Goal: Task Accomplishment & Management: Manage account settings

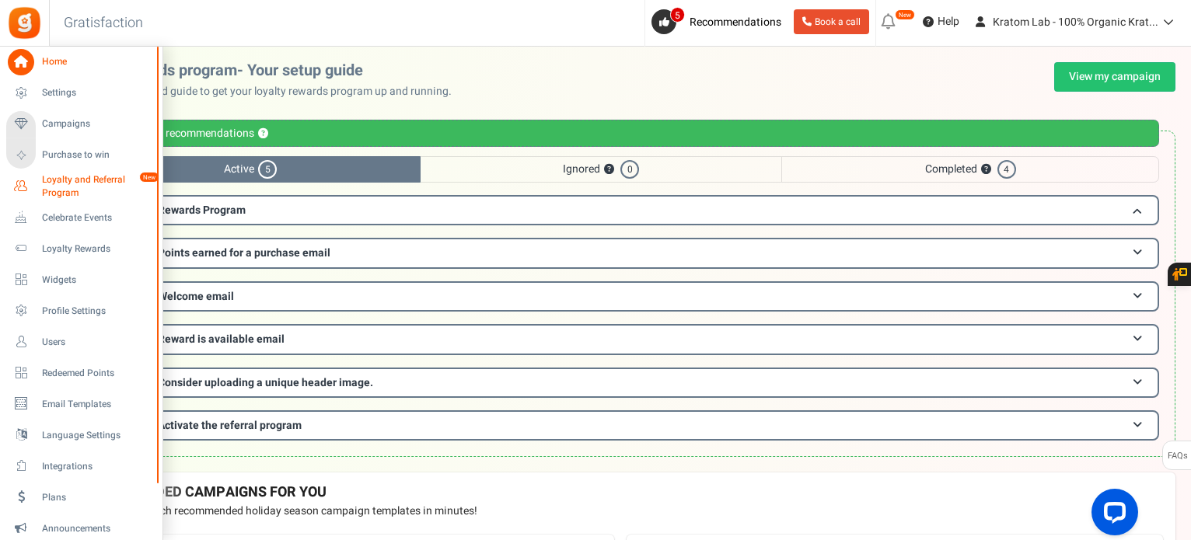
click at [99, 181] on span "Loyalty and Referral Program" at bounding box center [98, 186] width 113 height 26
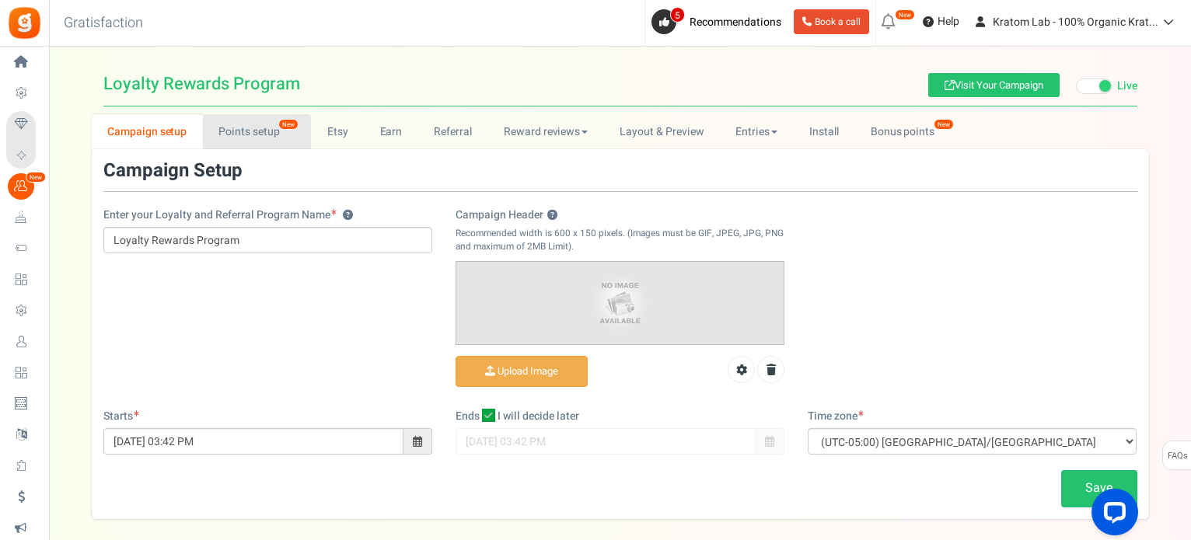
click at [243, 130] on link "Points setup New" at bounding box center [257, 131] width 108 height 35
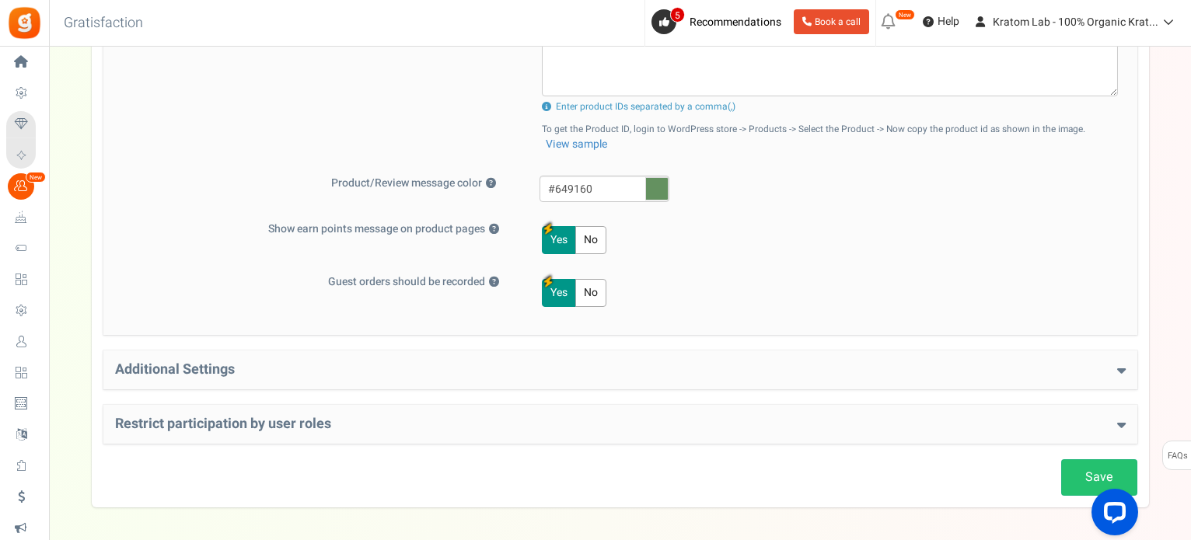
scroll to position [700, 0]
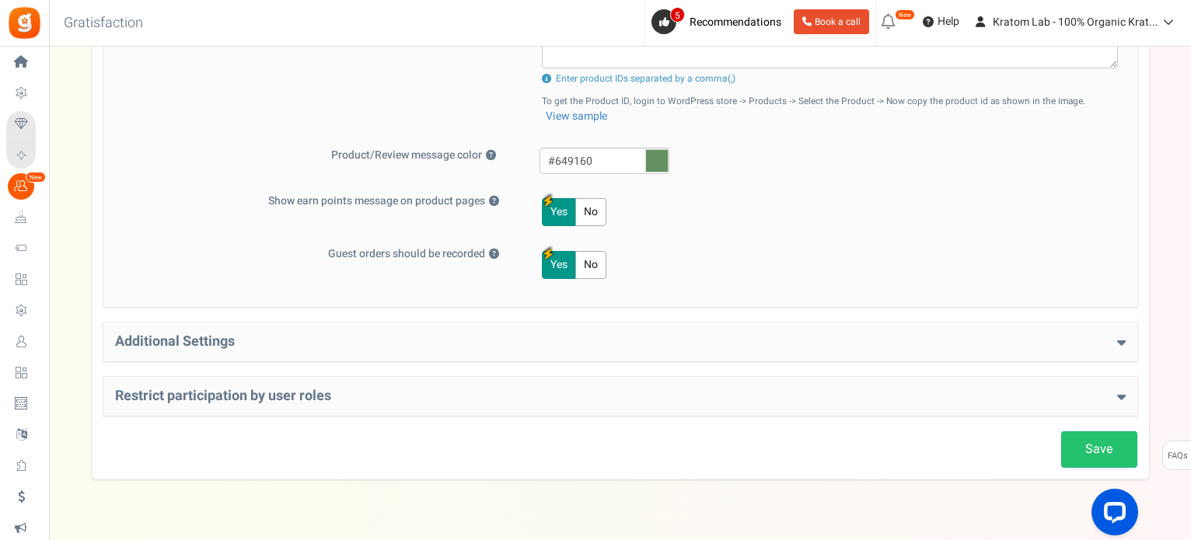
click at [1084, 340] on h4 "Additional Settings" at bounding box center [620, 342] width 1010 height 16
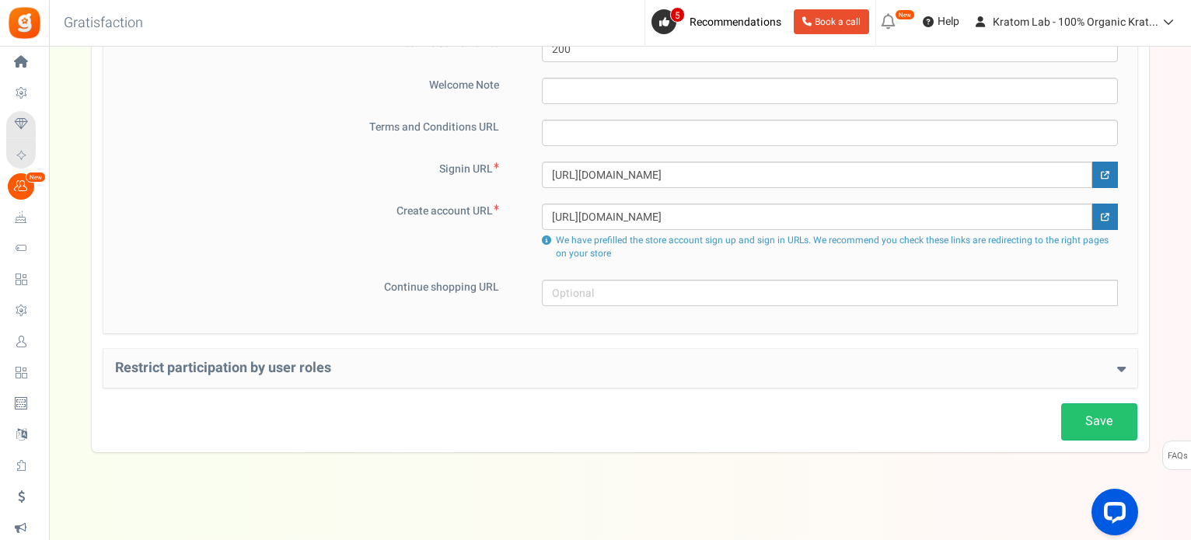
scroll to position [1088, 0]
click at [893, 374] on div "Restrict participation by user roles Restrict user roles from participating in …" at bounding box center [620, 366] width 1034 height 39
click at [1125, 368] on div "Restrict participation by user roles Restrict user roles from participating in …" at bounding box center [620, 366] width 1034 height 39
click at [1121, 360] on icon at bounding box center [1121, 367] width 9 height 14
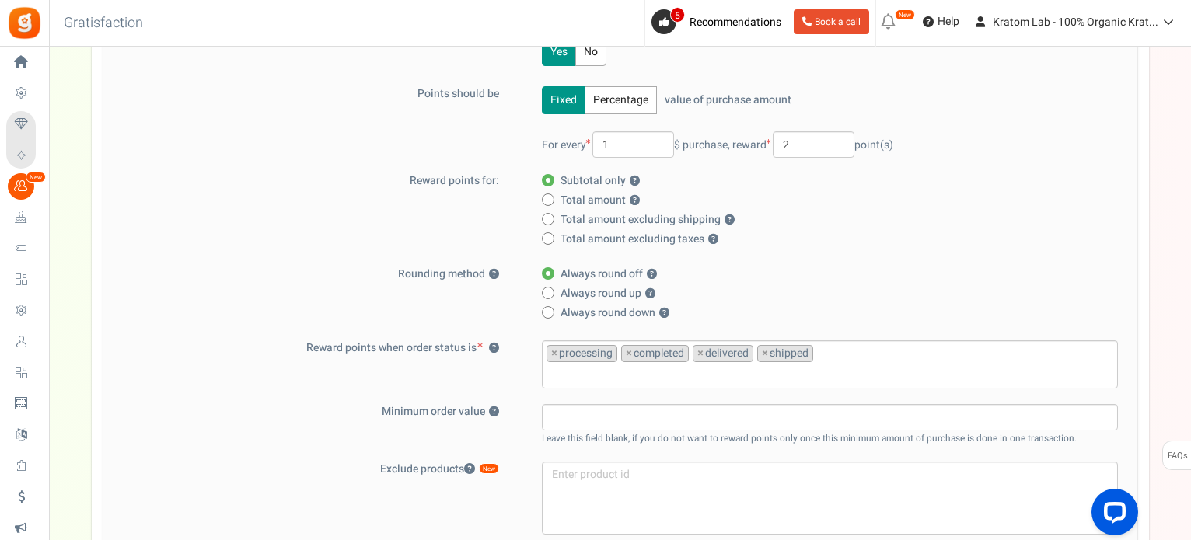
scroll to position [0, 0]
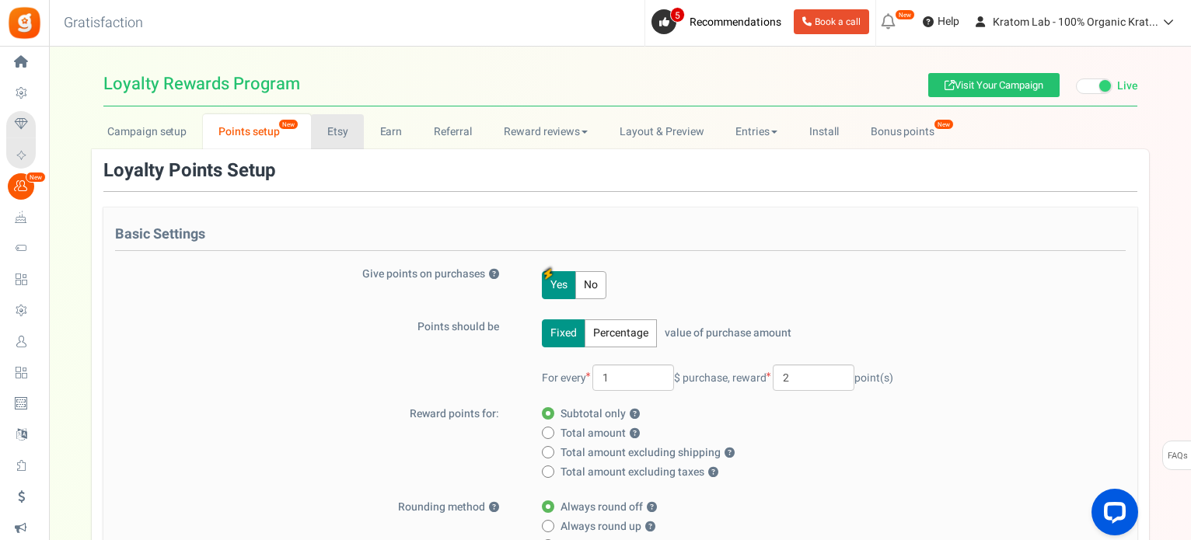
click at [331, 132] on link "Etsy" at bounding box center [337, 131] width 53 height 35
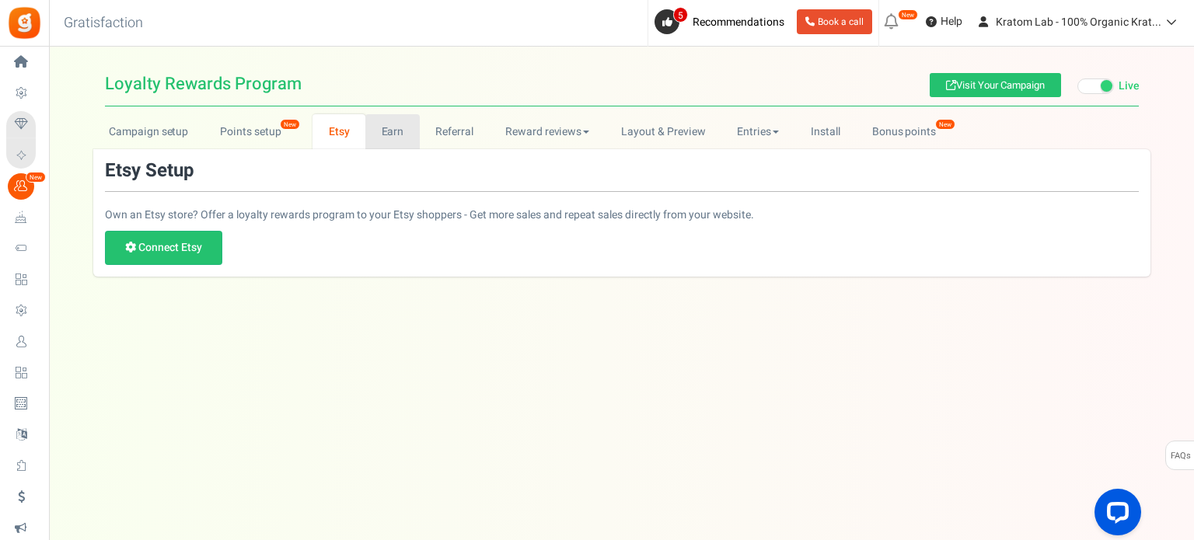
click at [391, 124] on link "Earn" at bounding box center [392, 131] width 54 height 35
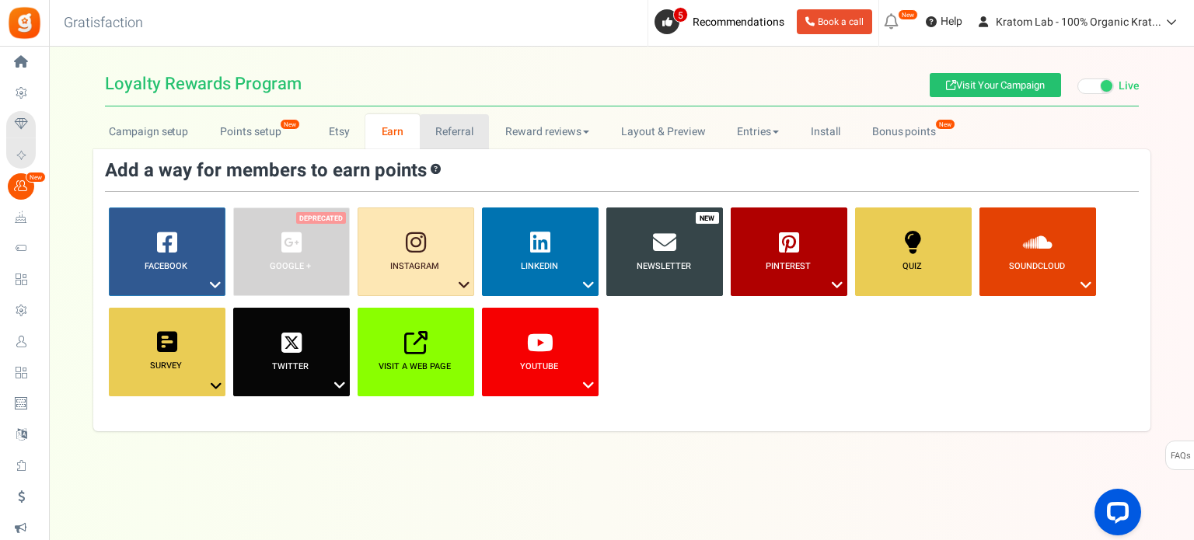
click at [454, 134] on link "Referral" at bounding box center [455, 131] width 70 height 35
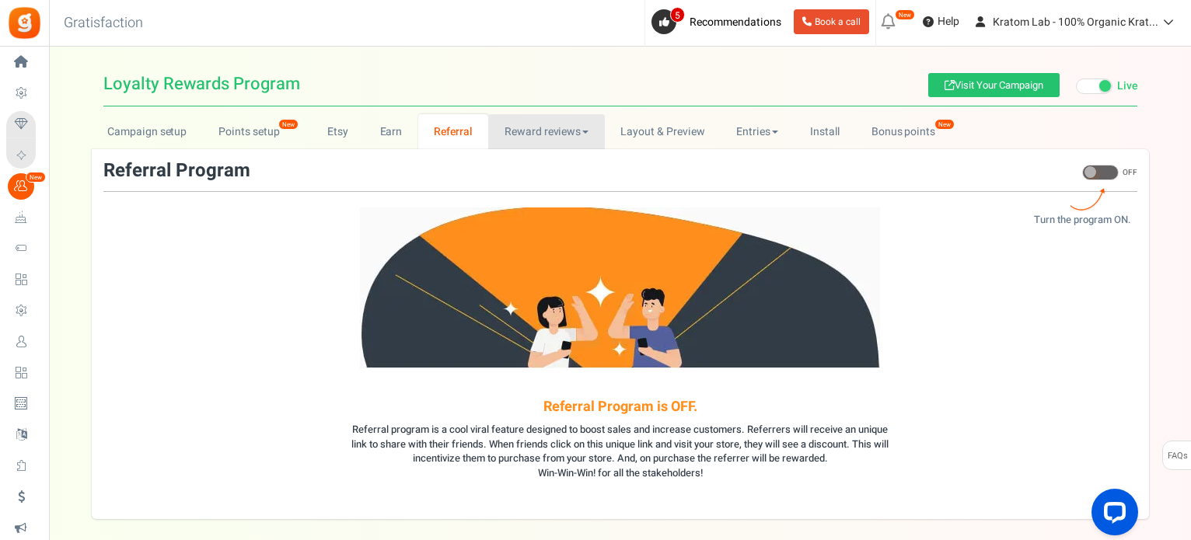
click at [532, 127] on link "Reward reviews" at bounding box center [546, 131] width 116 height 35
drag, startPoint x: 656, startPoint y: 129, endPoint x: 57, endPoint y: 24, distance: 608.4
click at [657, 127] on link "Layout & Preview" at bounding box center [663, 131] width 116 height 35
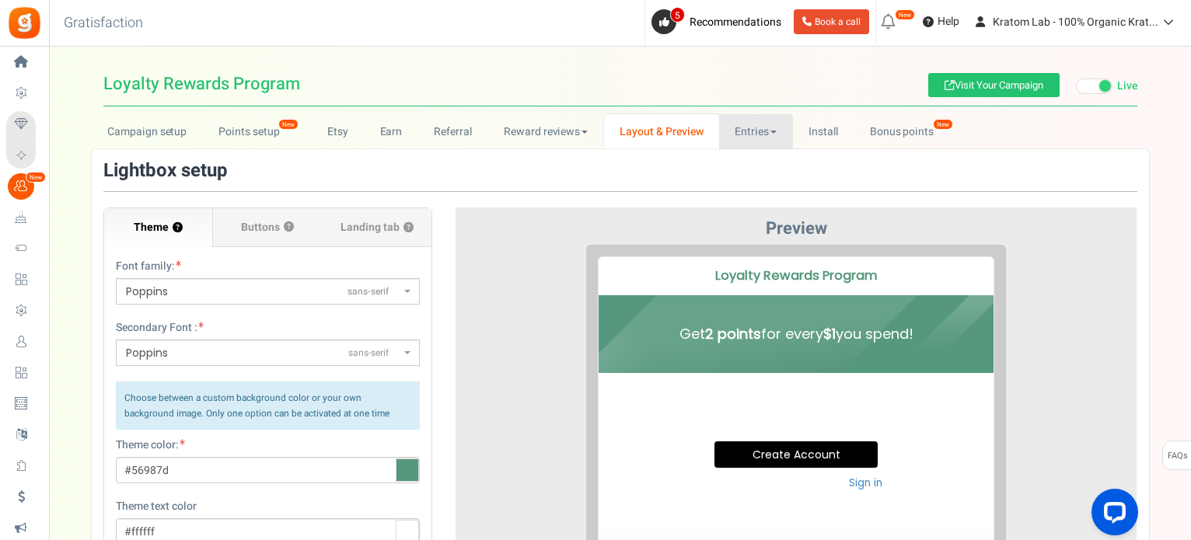
click at [766, 134] on link "Entries" at bounding box center [756, 131] width 74 height 35
drag, startPoint x: 770, startPoint y: 164, endPoint x: 830, endPoint y: 168, distance: 60.0
click at [771, 164] on link "Entries" at bounding box center [781, 166] width 124 height 23
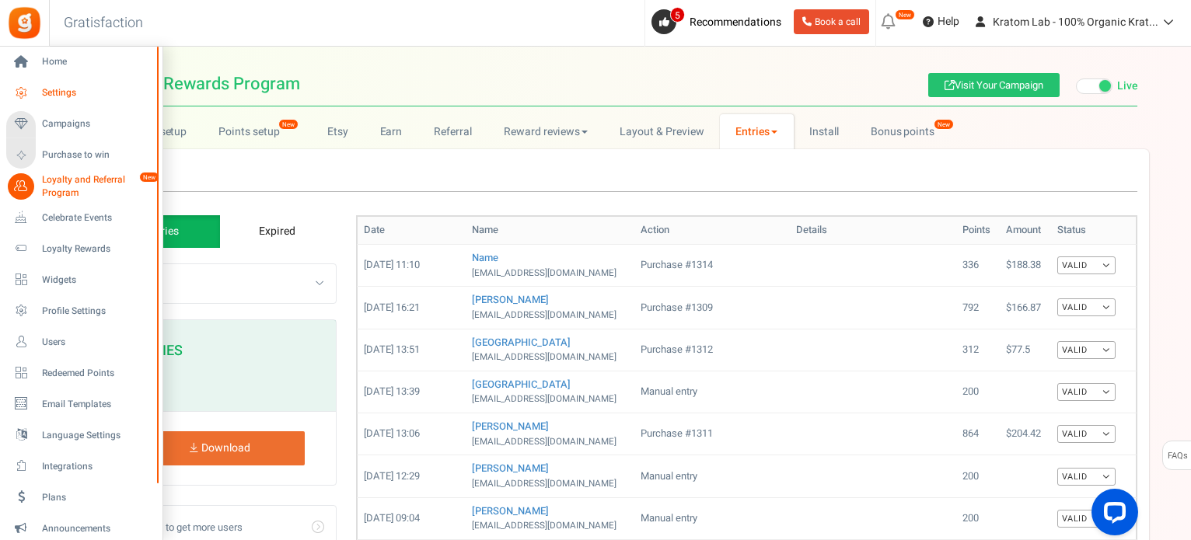
click at [70, 87] on span "Settings" at bounding box center [96, 92] width 109 height 13
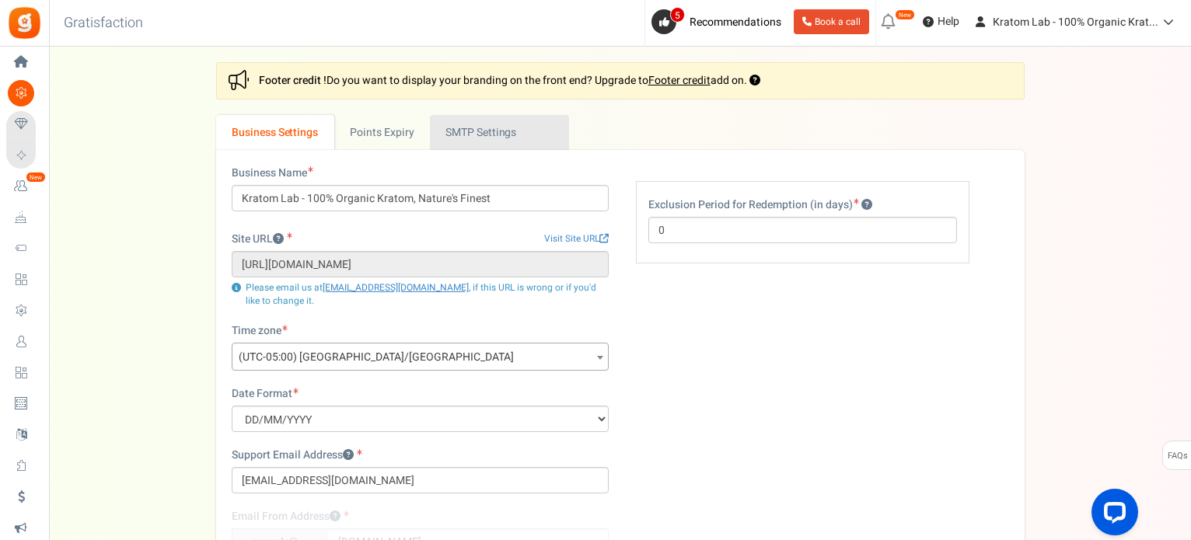
click at [485, 130] on link "Active SMTP Settings" at bounding box center [499, 132] width 139 height 35
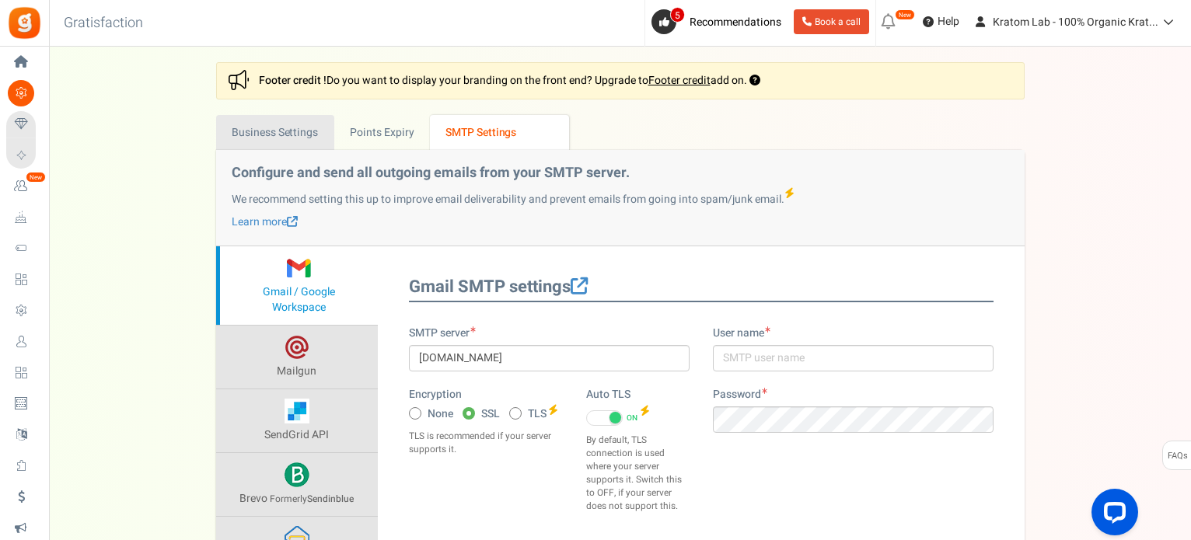
click at [277, 136] on link "Business Settings" at bounding box center [275, 132] width 118 height 35
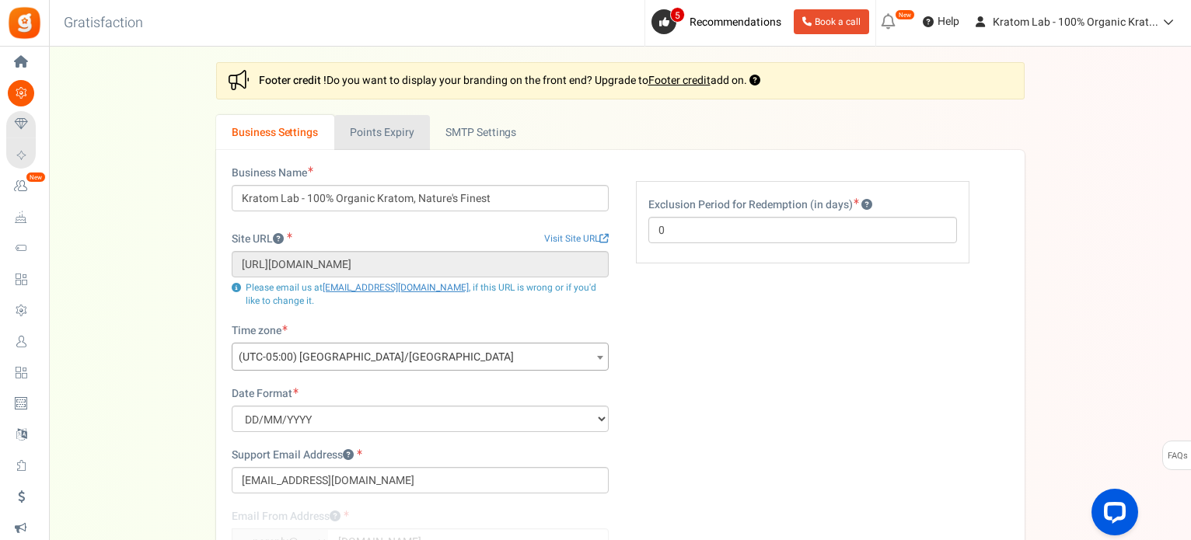
click at [393, 145] on link "Points Expiry" at bounding box center [382, 132] width 96 height 35
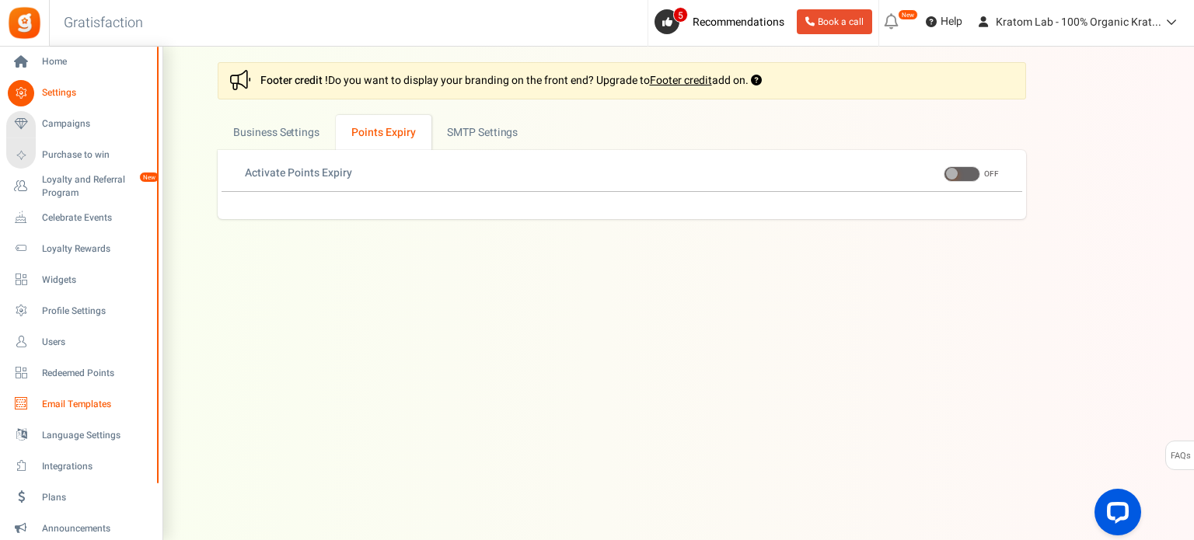
click at [69, 400] on span "Email Templates" at bounding box center [96, 404] width 109 height 13
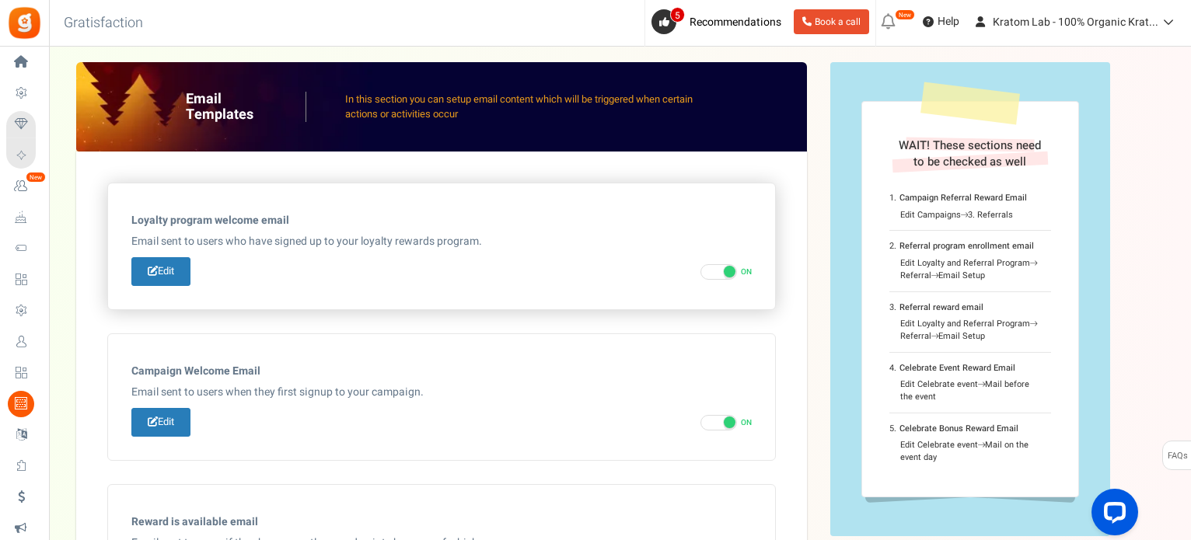
click at [705, 272] on span at bounding box center [718, 272] width 37 height 16
click at [705, 272] on input "ON OFF" at bounding box center [705, 272] width 10 height 10
checkbox input "false"
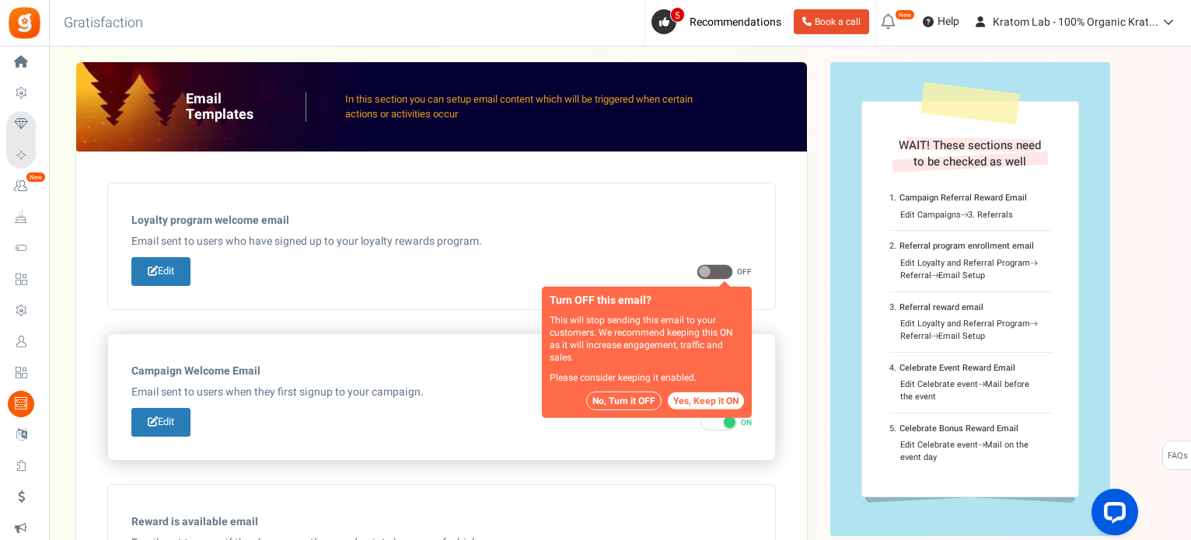
click at [705, 422] on span at bounding box center [718, 423] width 37 height 16
click at [705, 422] on input "ON OFF" at bounding box center [705, 423] width 10 height 10
checkbox input "false"
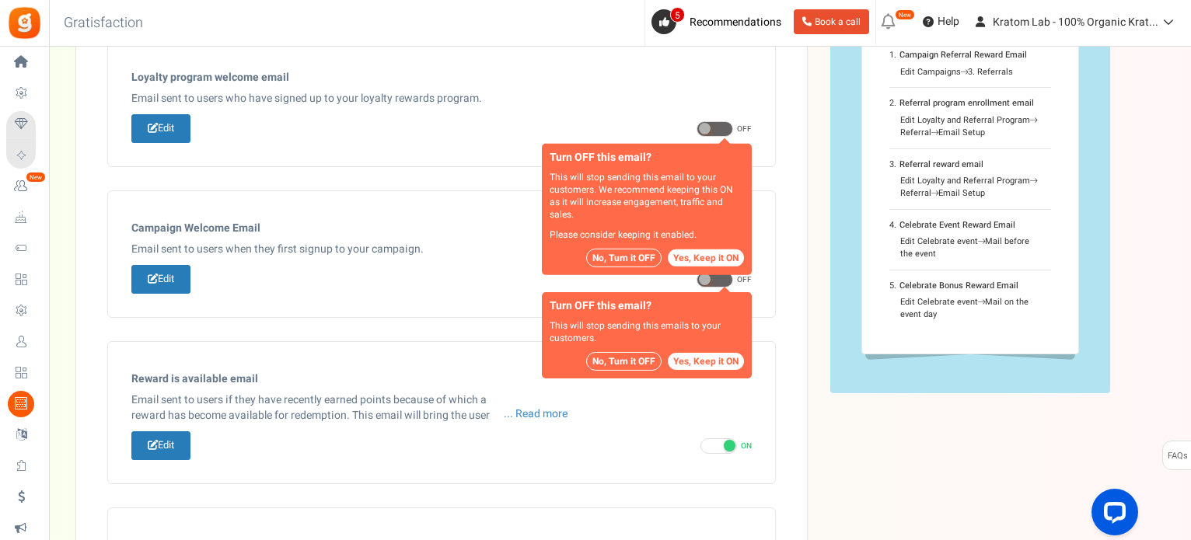
scroll to position [155, 0]
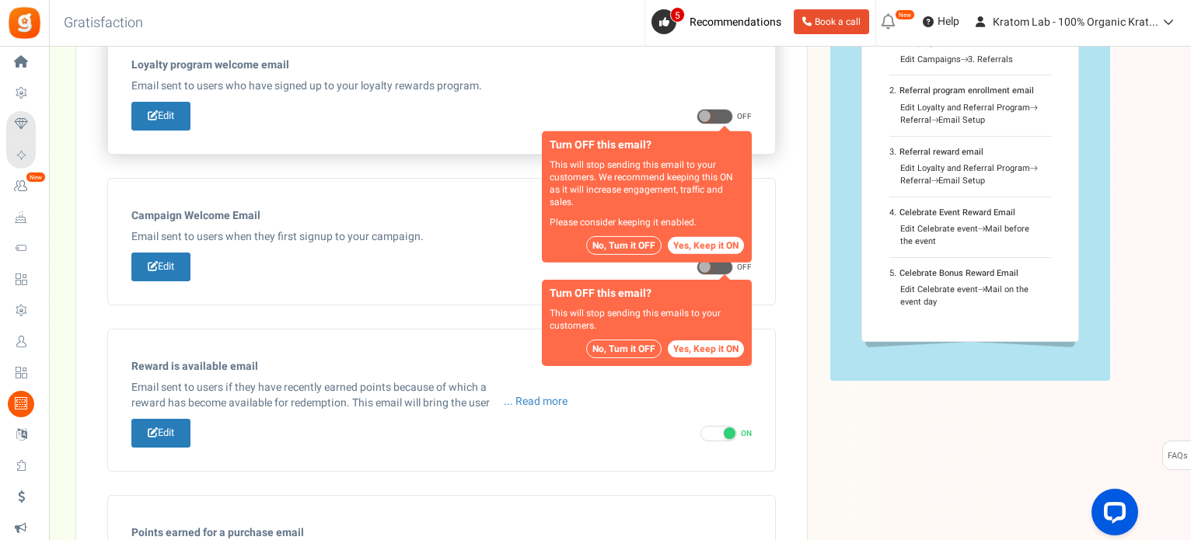
click at [609, 244] on button "No, Turn it OFF" at bounding box center [623, 245] width 75 height 19
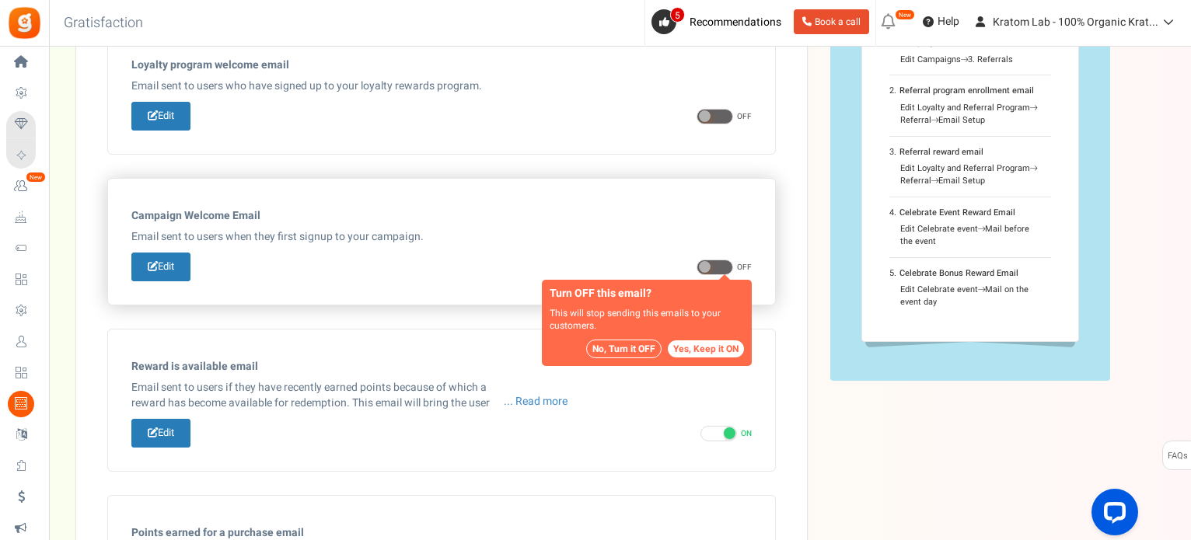
click at [621, 340] on button "No, Turn it OFF" at bounding box center [623, 349] width 75 height 19
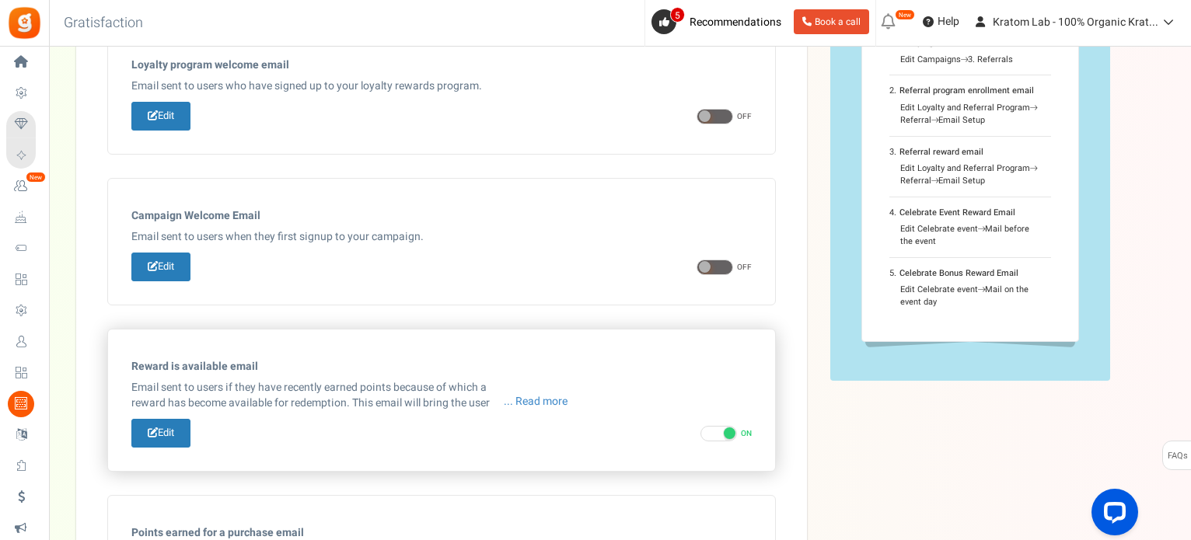
click at [711, 433] on span at bounding box center [718, 434] width 37 height 16
click at [710, 433] on input "ON OFF" at bounding box center [705, 434] width 10 height 10
checkbox input "false"
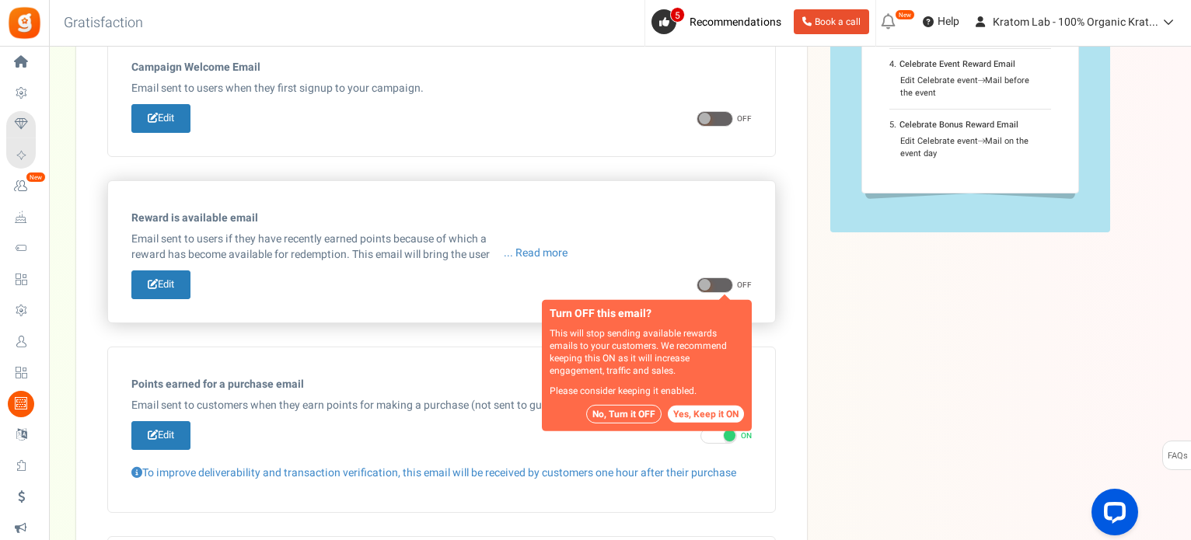
scroll to position [311, 0]
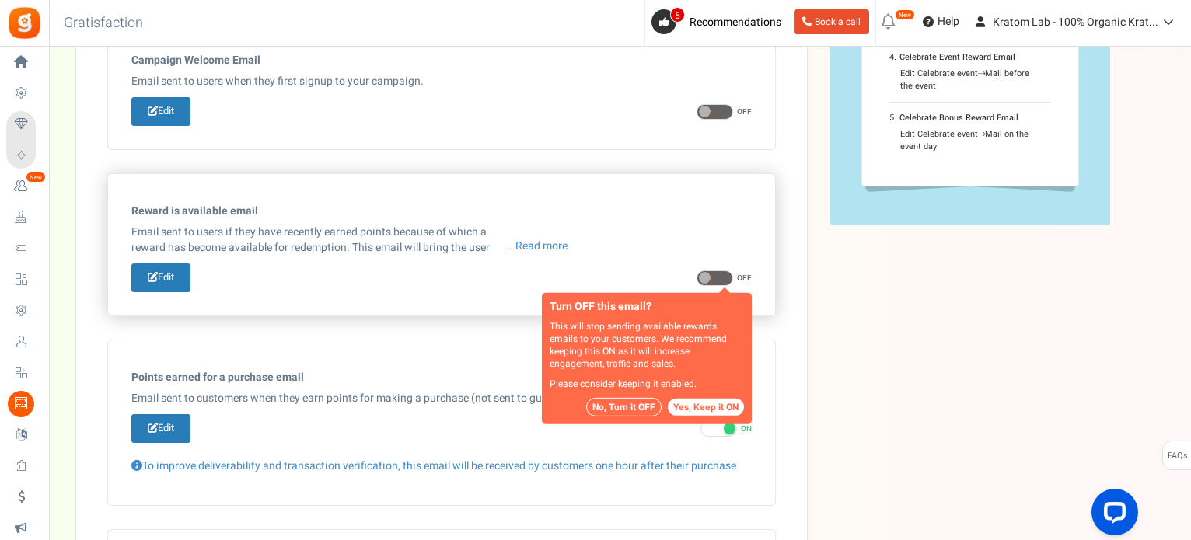
click at [609, 407] on button "No, Turn it OFF" at bounding box center [623, 407] width 75 height 19
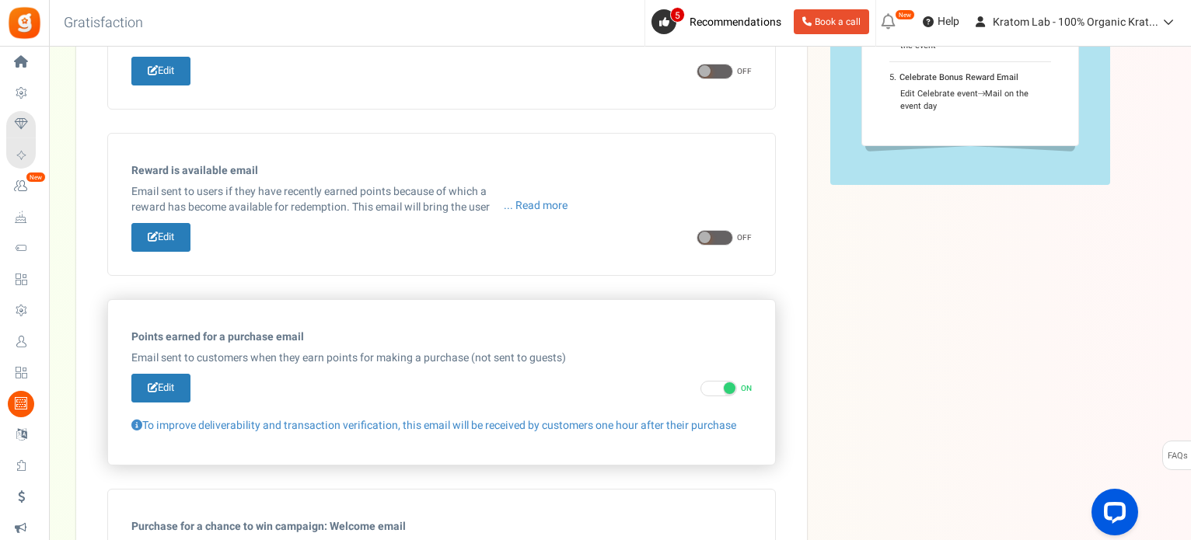
scroll to position [389, 0]
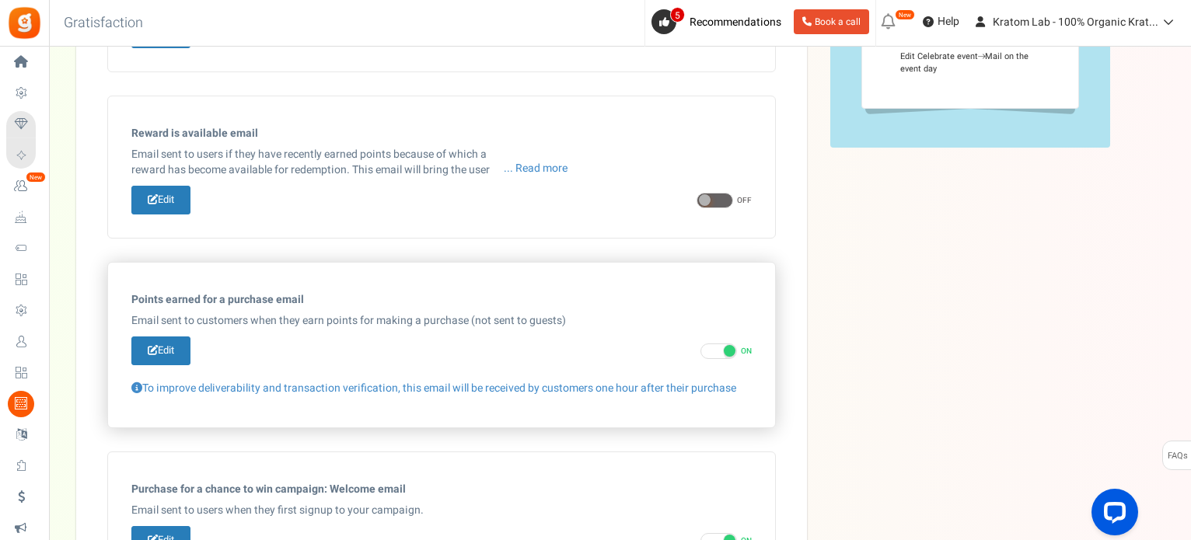
click at [706, 354] on span at bounding box center [718, 352] width 37 height 16
click at [706, 354] on input "ON OFF" at bounding box center [705, 352] width 10 height 10
checkbox input "false"
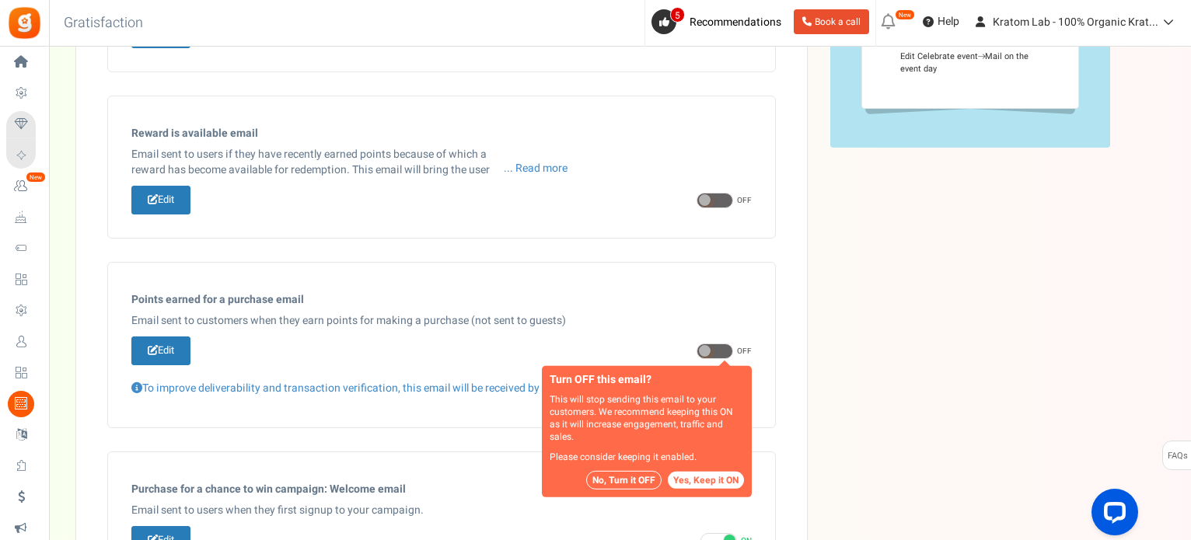
click at [622, 475] on button "No, Turn it OFF" at bounding box center [623, 480] width 75 height 19
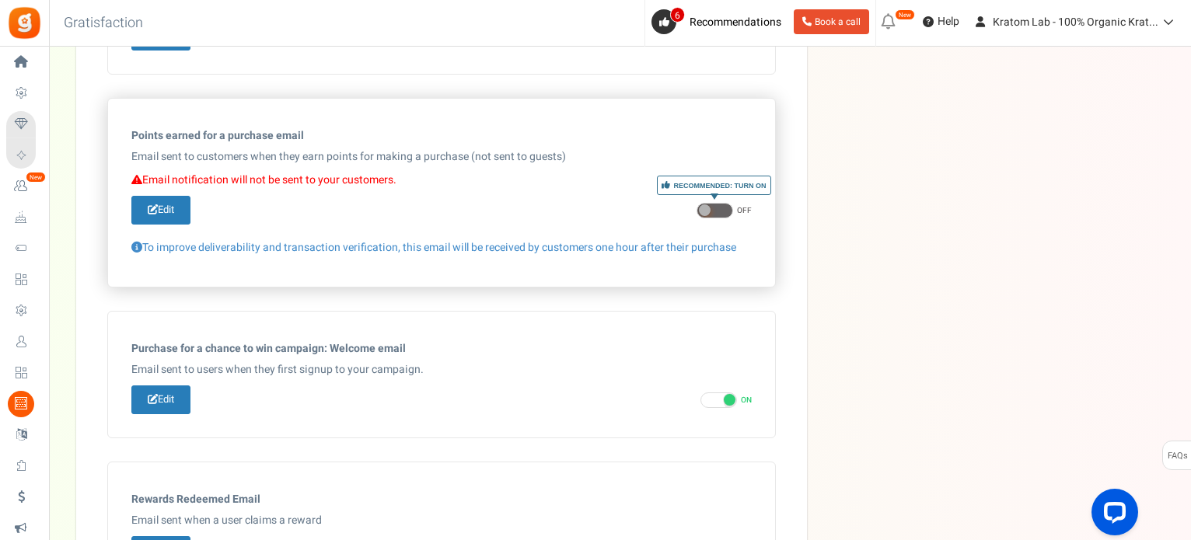
scroll to position [622, 0]
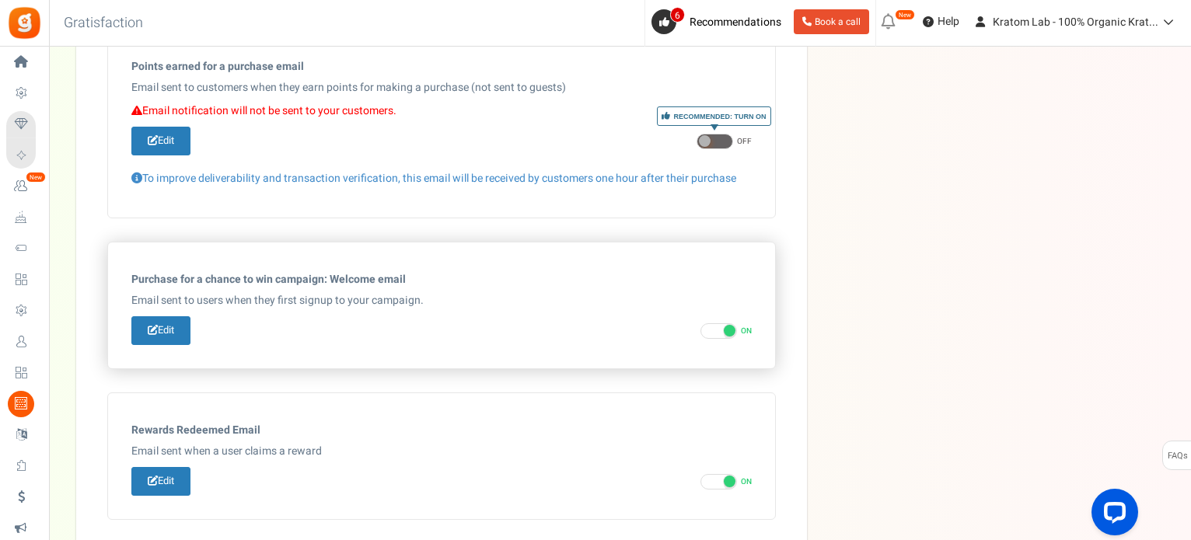
click at [710, 330] on span at bounding box center [718, 331] width 37 height 16
click at [710, 330] on input "ON OFF" at bounding box center [705, 331] width 10 height 10
checkbox input "false"
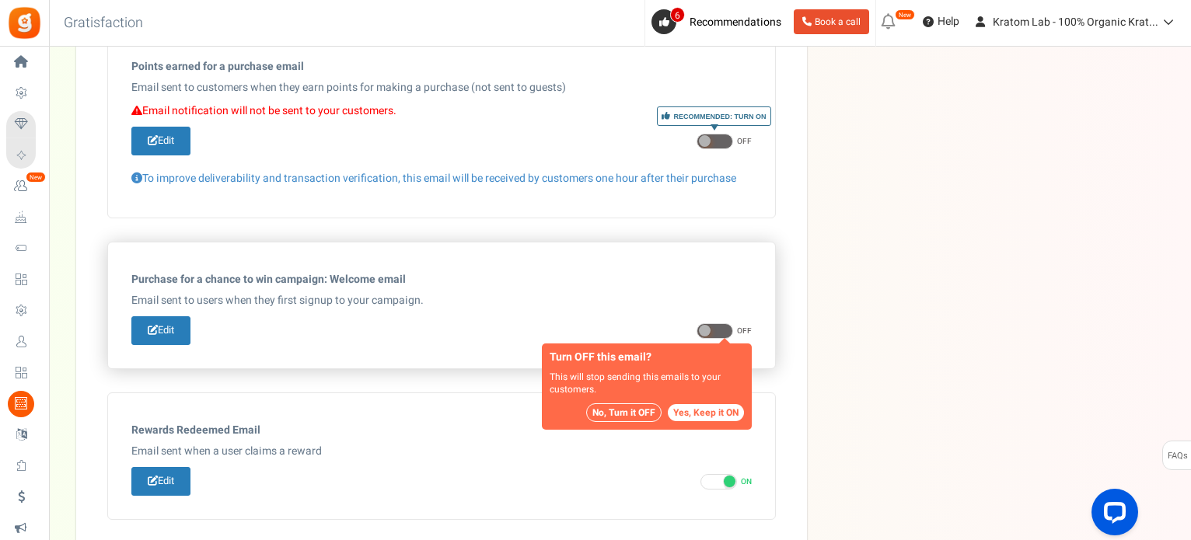
click at [606, 412] on button "No, Turn it OFF" at bounding box center [623, 412] width 75 height 19
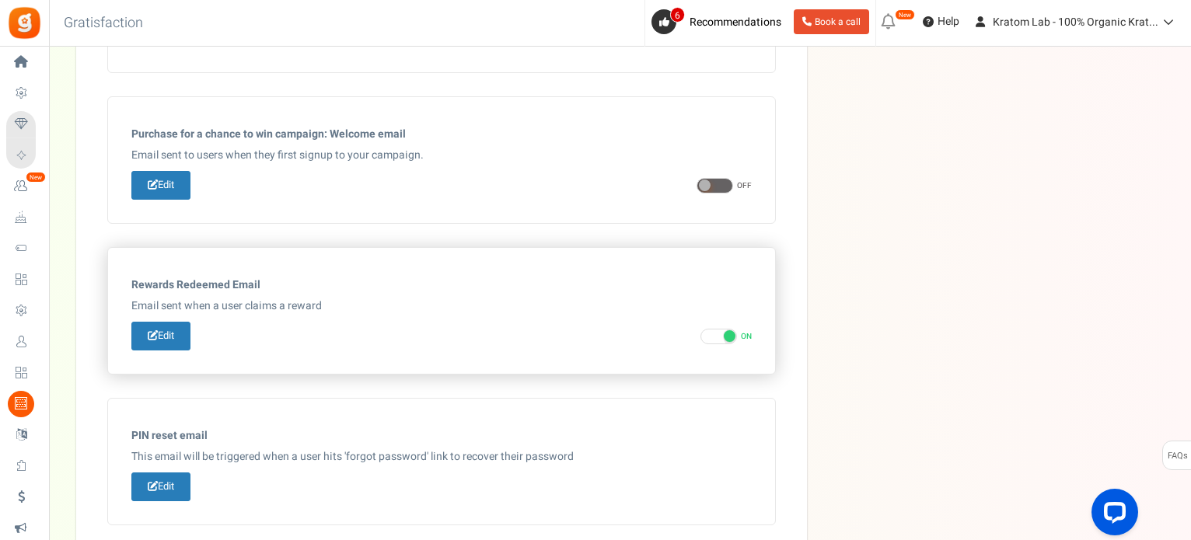
scroll to position [777, 0]
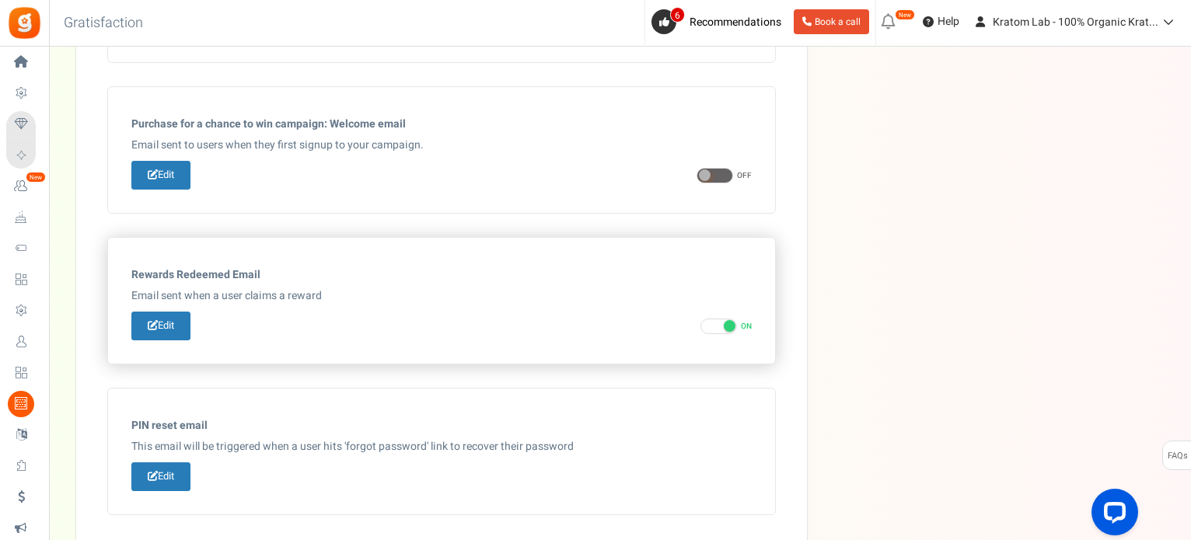
click at [704, 324] on span at bounding box center [718, 327] width 37 height 16
click at [704, 324] on input "ON OFF" at bounding box center [705, 327] width 10 height 10
checkbox input "false"
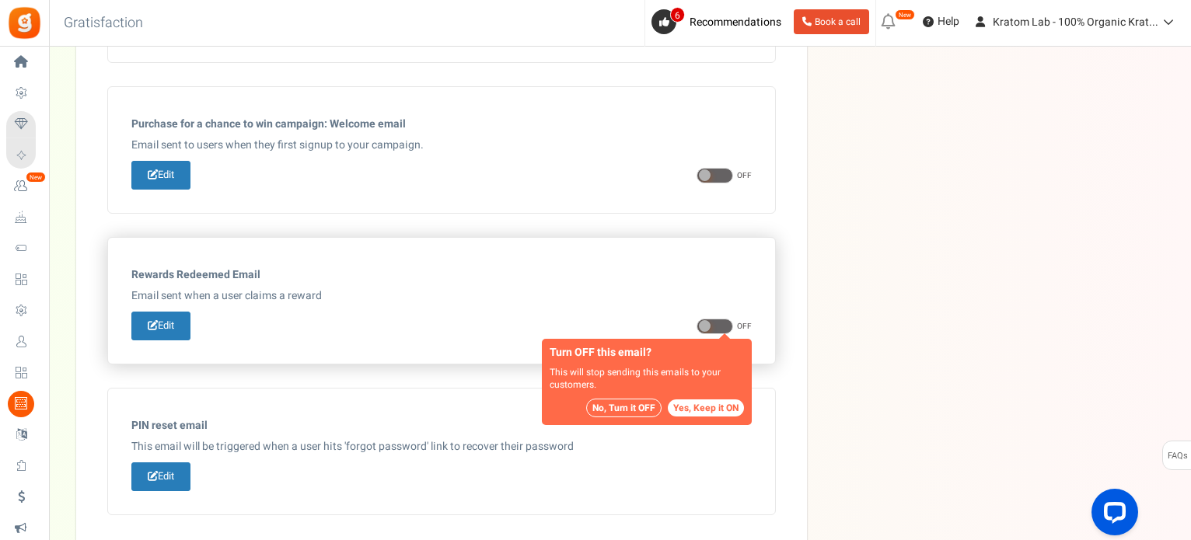
click at [621, 407] on button "No, Turn it OFF" at bounding box center [623, 408] width 75 height 19
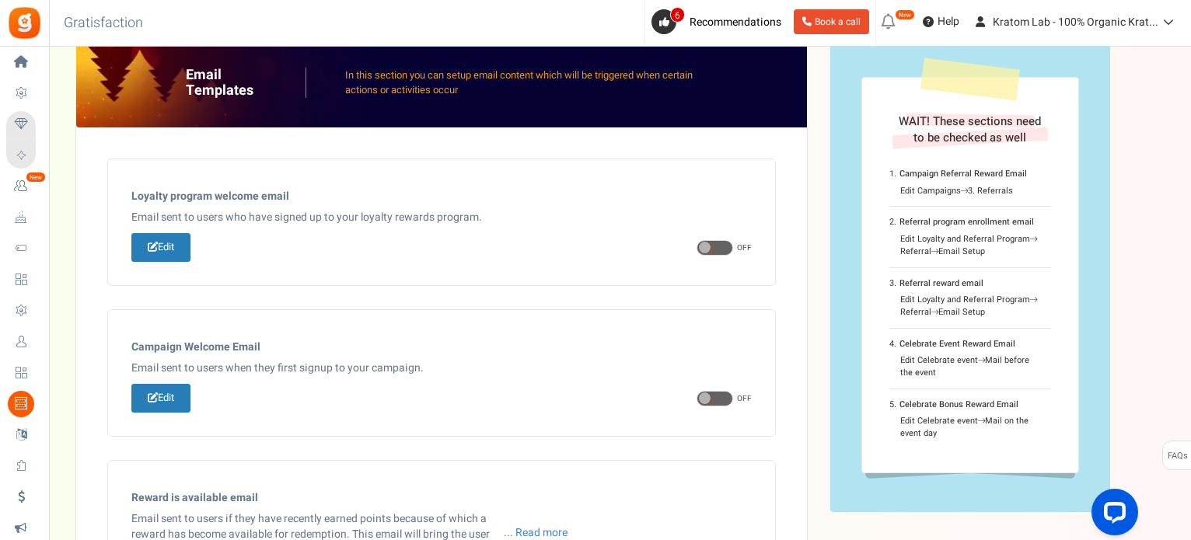
scroll to position [0, 0]
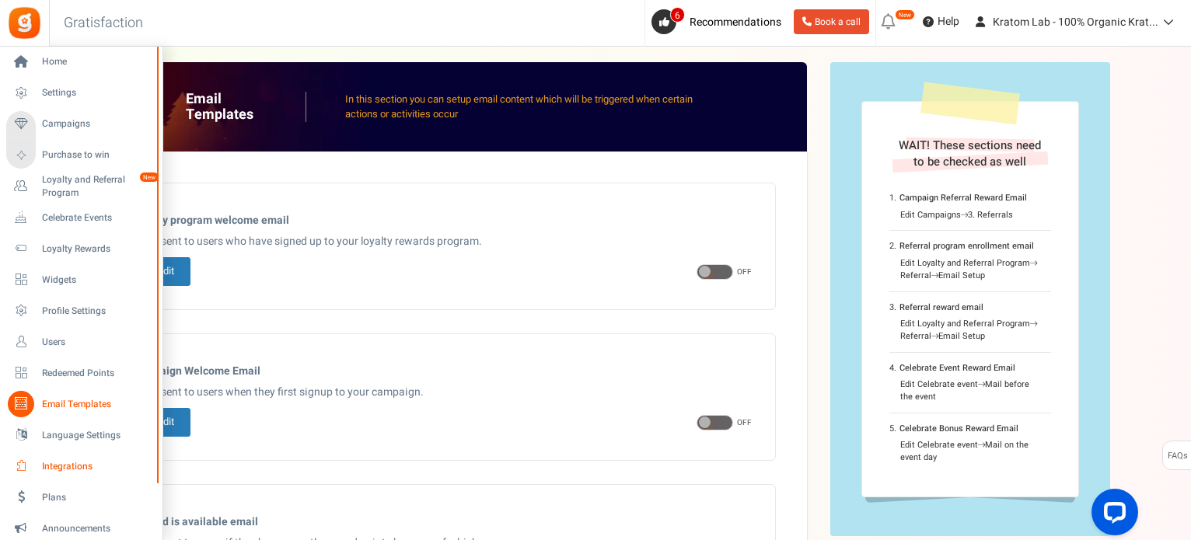
click at [79, 467] on span "Integrations" at bounding box center [96, 466] width 109 height 13
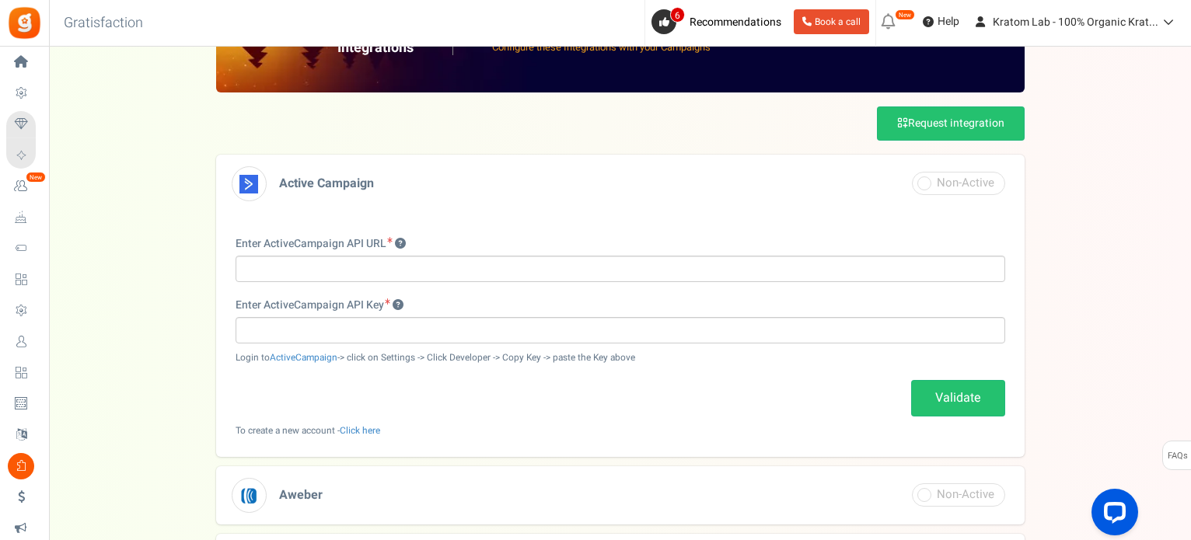
scroll to position [7, 0]
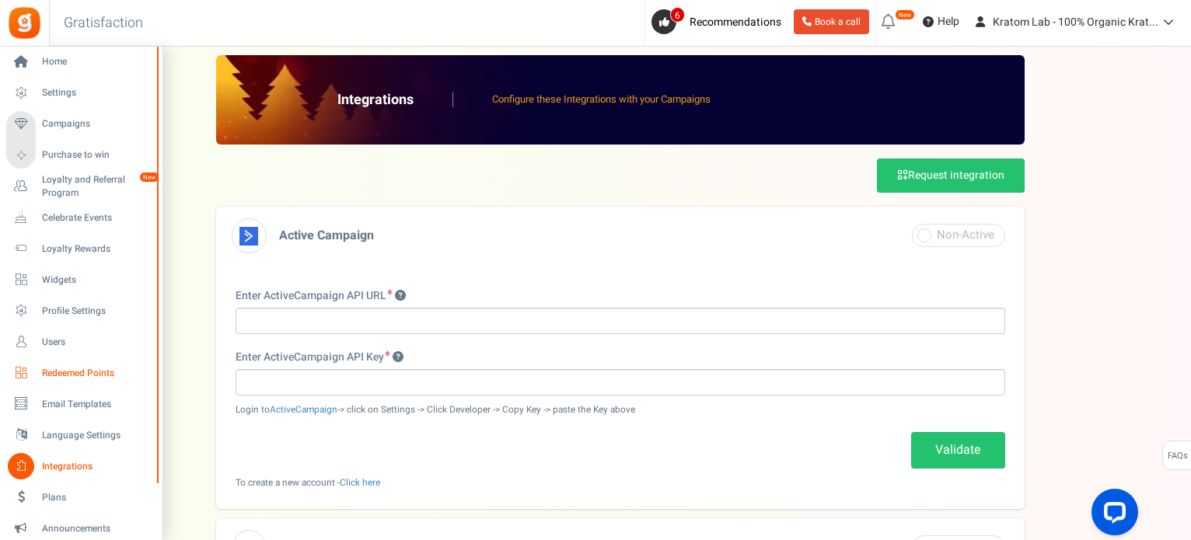
click at [72, 370] on span "Redeemed Points" at bounding box center [96, 373] width 109 height 13
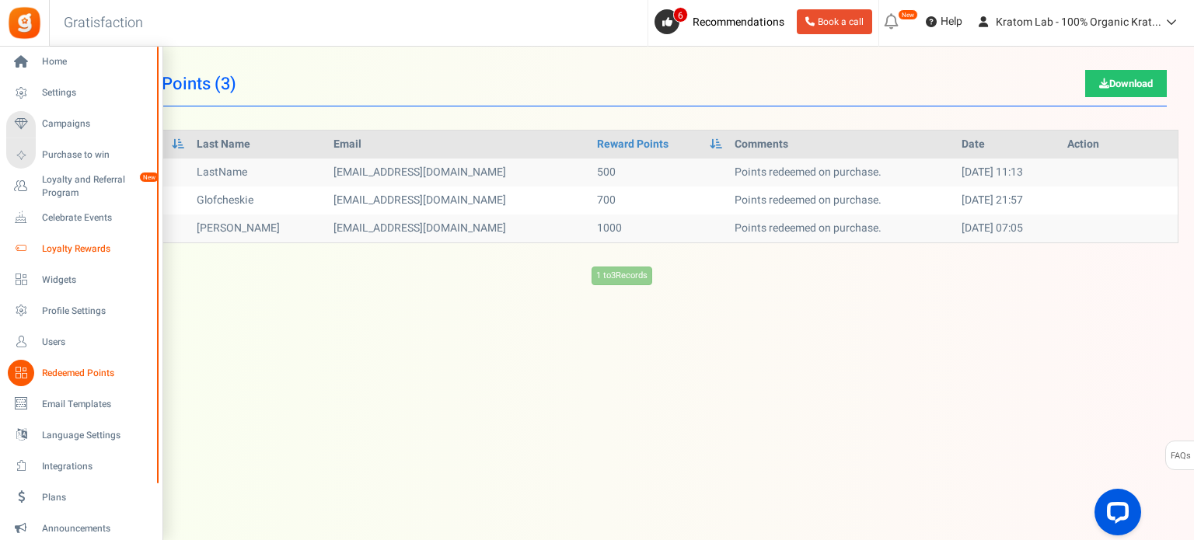
click at [95, 245] on span "Loyalty Rewards" at bounding box center [96, 249] width 109 height 13
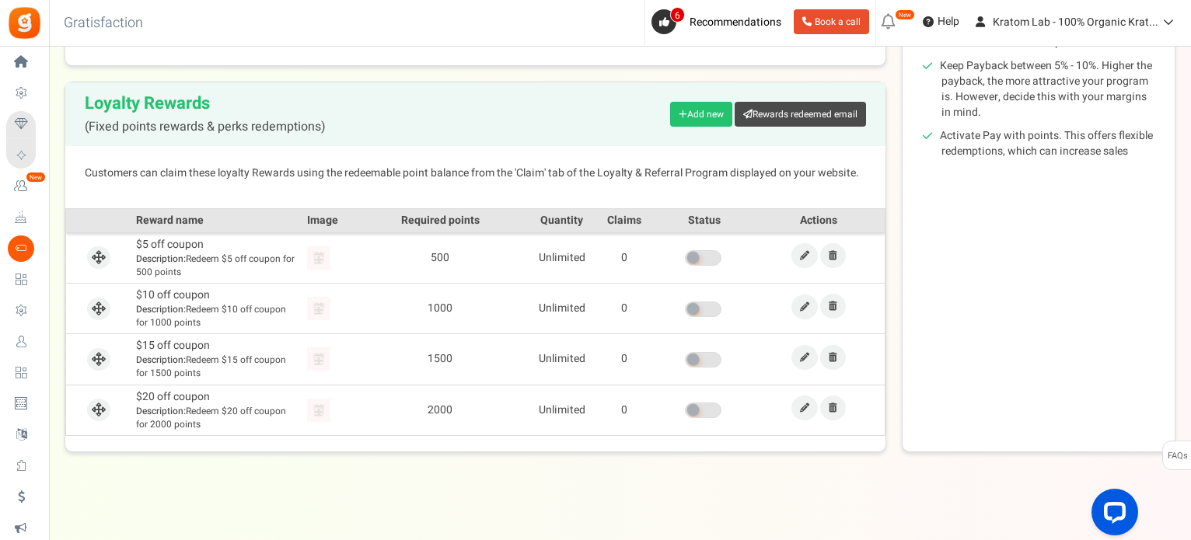
scroll to position [327, 0]
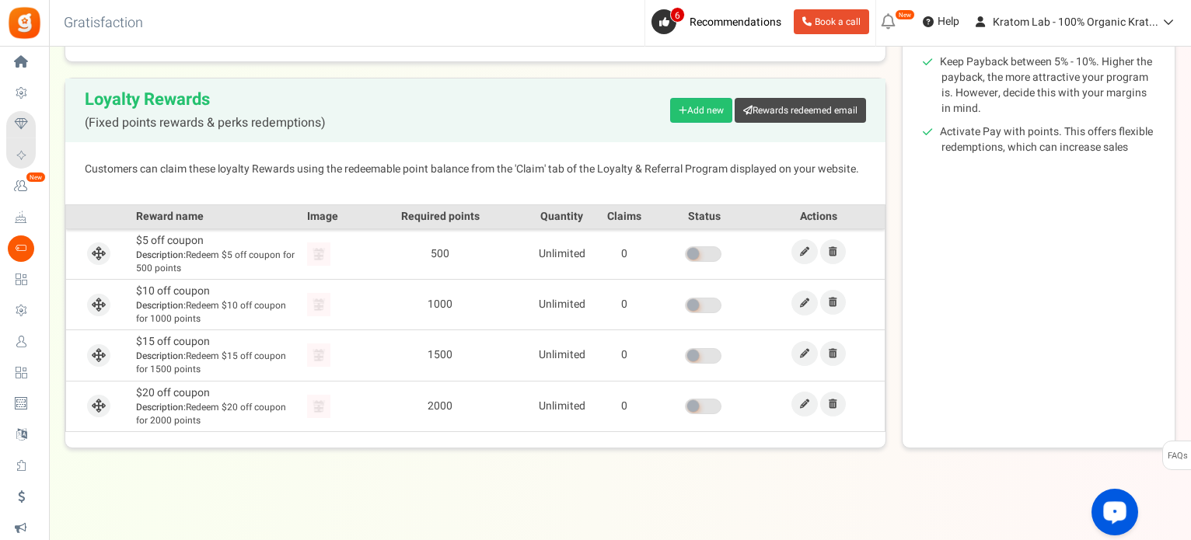
click at [1118, 505] on div "Open LiveChat chat widget" at bounding box center [1114, 511] width 26 height 26
